Goal: Navigation & Orientation: Find specific page/section

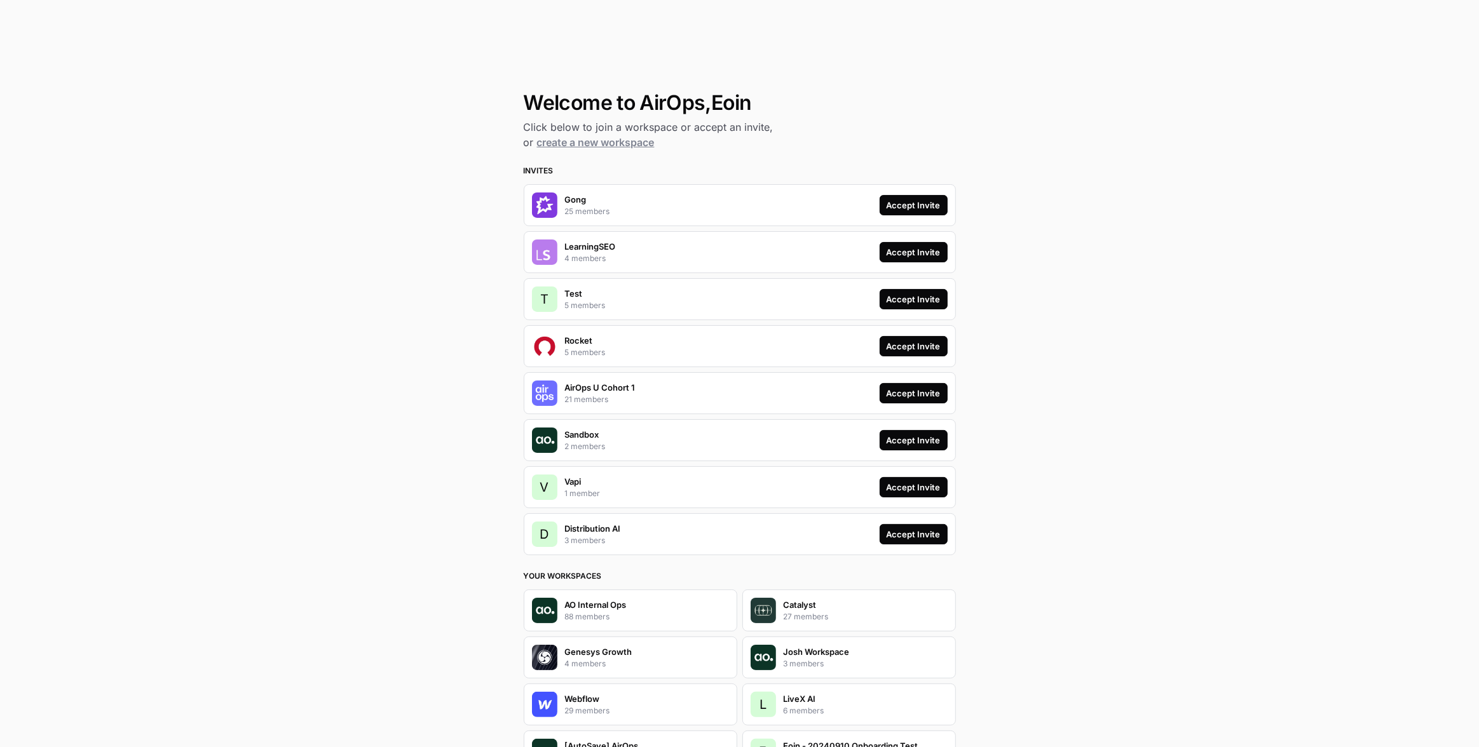
click at [903, 199] on div "Accept Invite" at bounding box center [913, 205] width 54 height 13
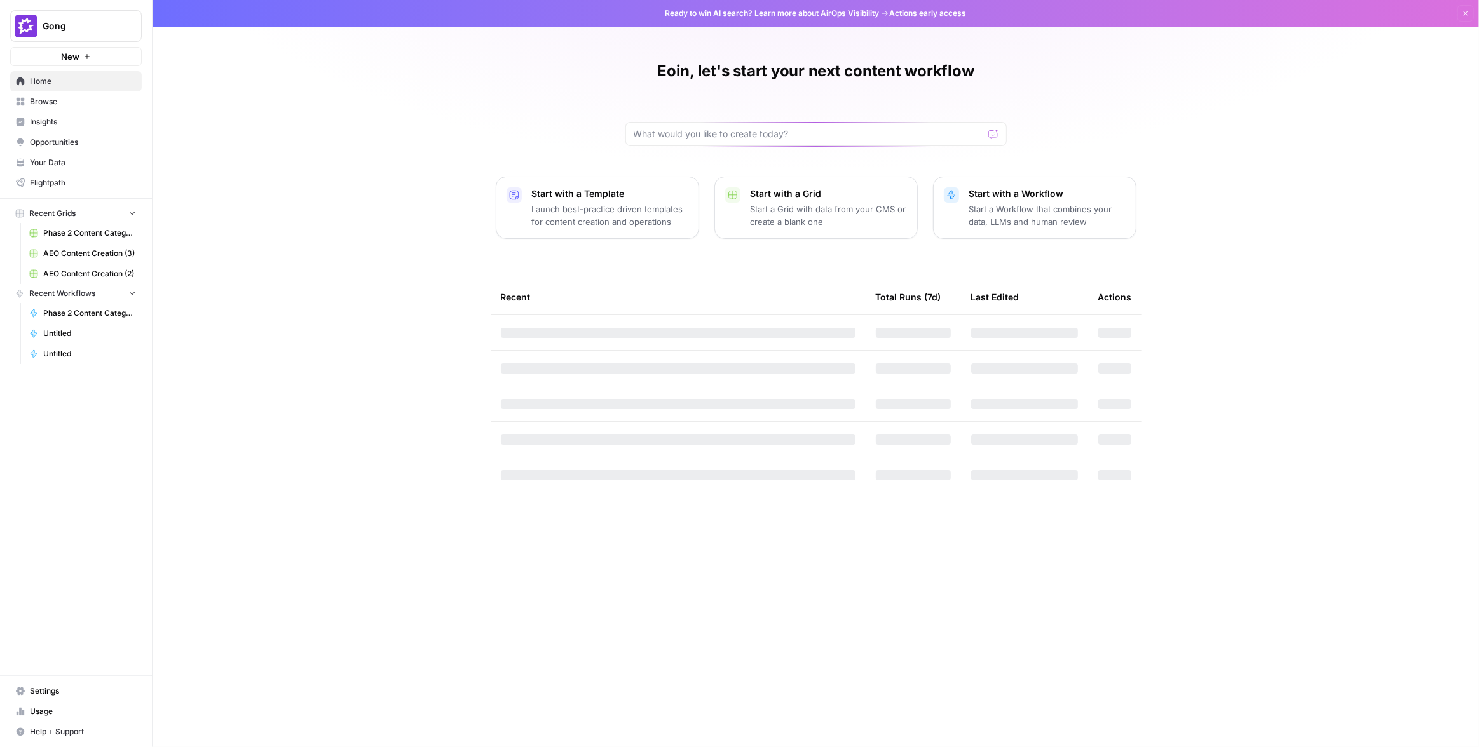
click at [118, 31] on span "Gong" at bounding box center [81, 26] width 77 height 13
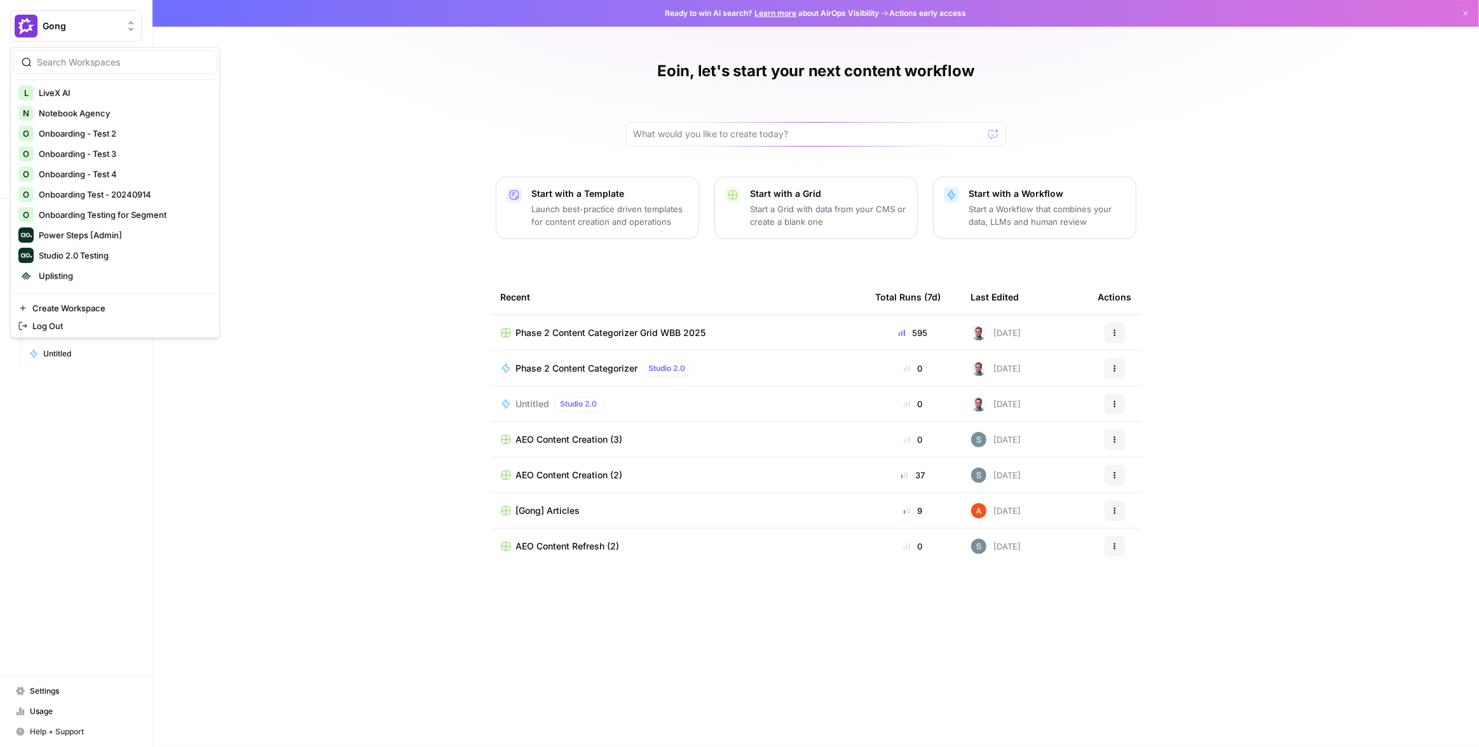
scroll to position [677, 0]
click at [61, 273] on span "Vapi" at bounding box center [123, 279] width 168 height 13
